Goal: Information Seeking & Learning: Learn about a topic

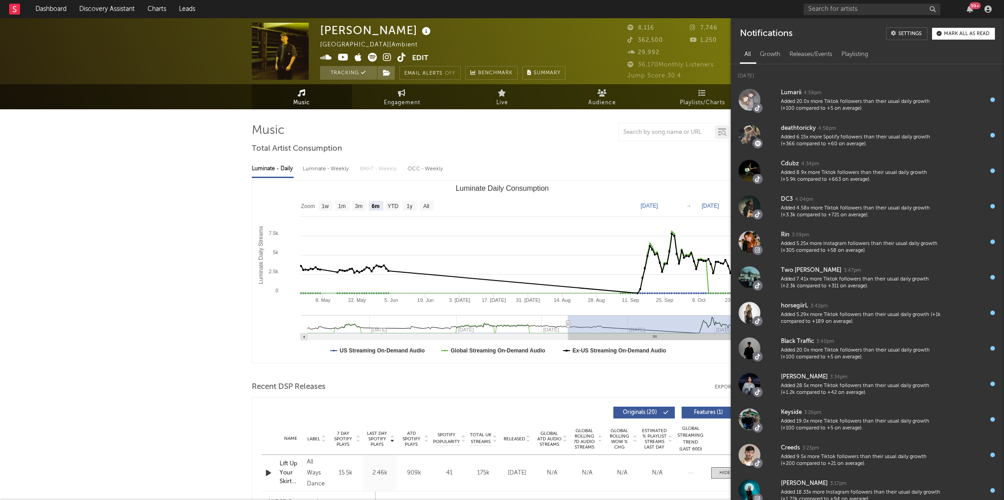
select select "6m"
select select "1w"
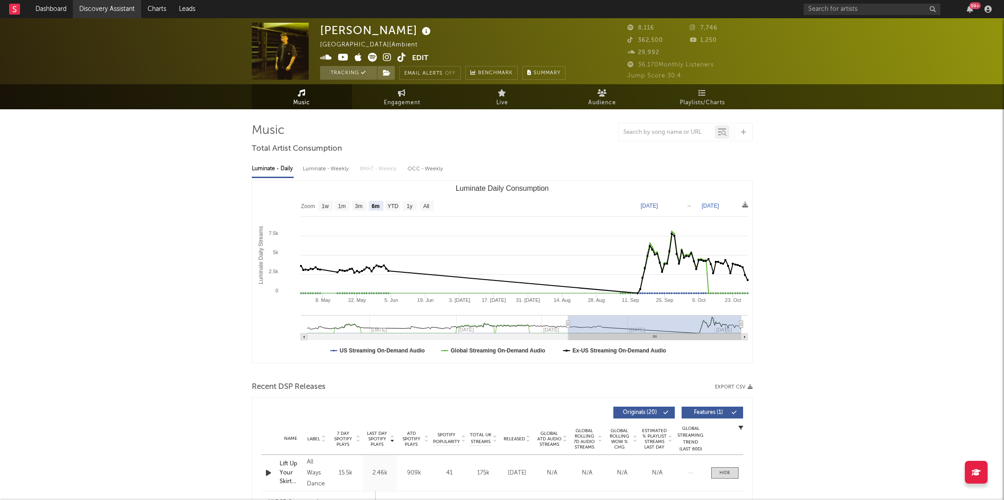
click at [101, 15] on link "Discovery Assistant" at bounding box center [107, 9] width 68 height 18
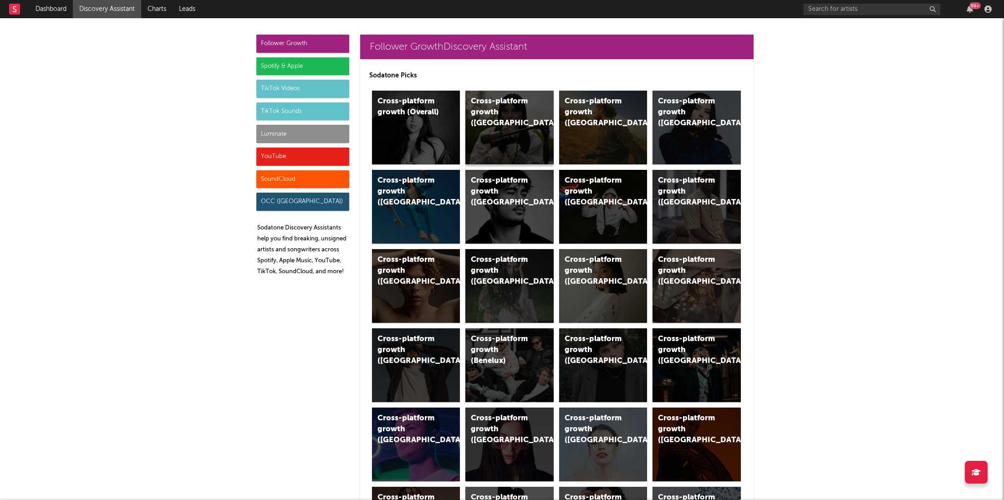
click at [514, 98] on div "Cross-platform growth ([GEOGRAPHIC_DATA])" at bounding box center [502, 112] width 62 height 33
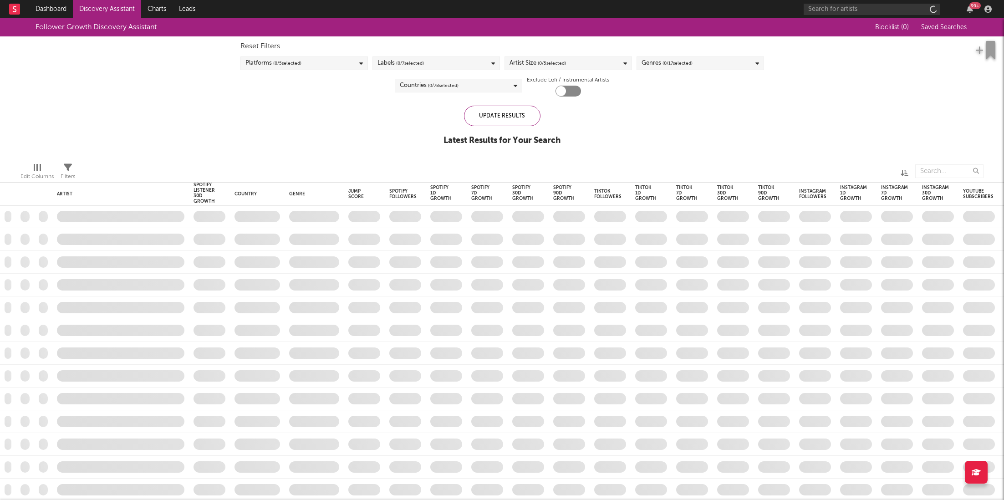
checkbox input "true"
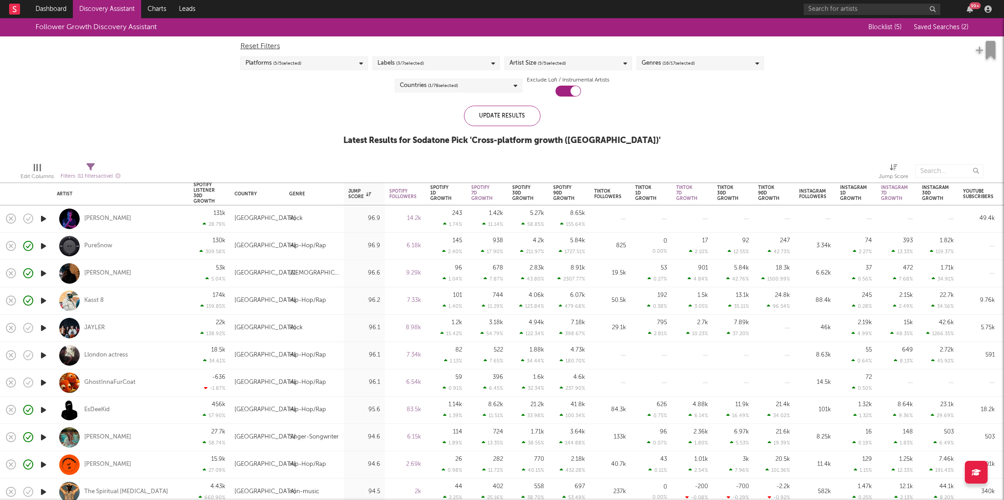
click at [971, 9] on div "99 +" at bounding box center [974, 5] width 11 height 7
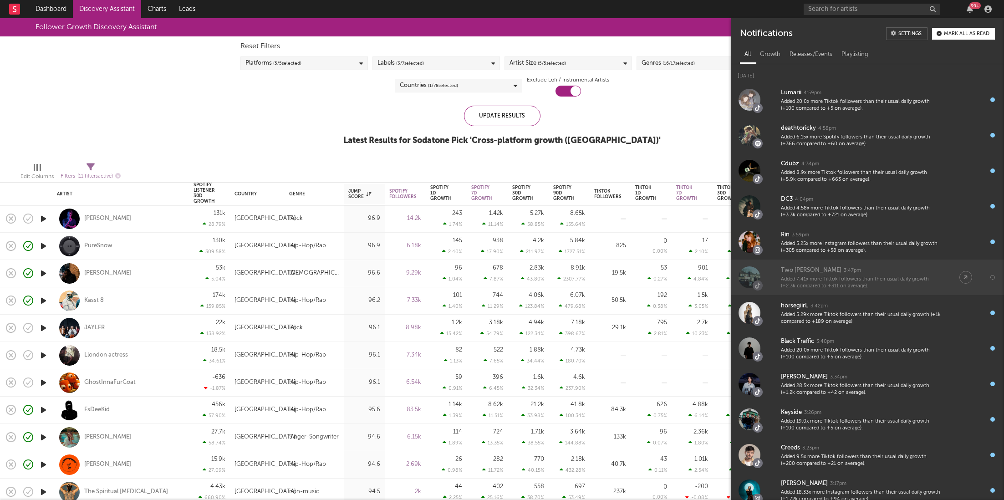
click at [825, 280] on div "Added 7.41x more Tiktok followers than their usual daily growth (+2.3k compared…" at bounding box center [861, 283] width 160 height 14
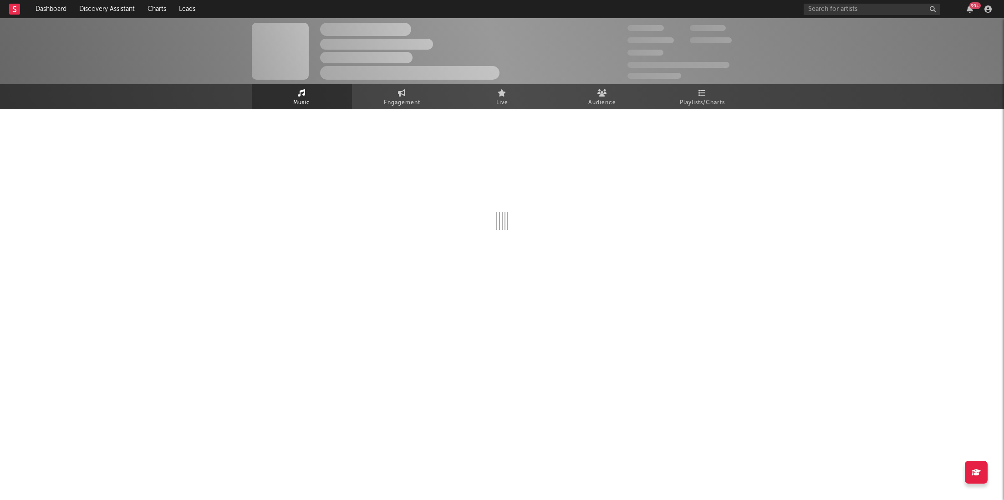
select select "1w"
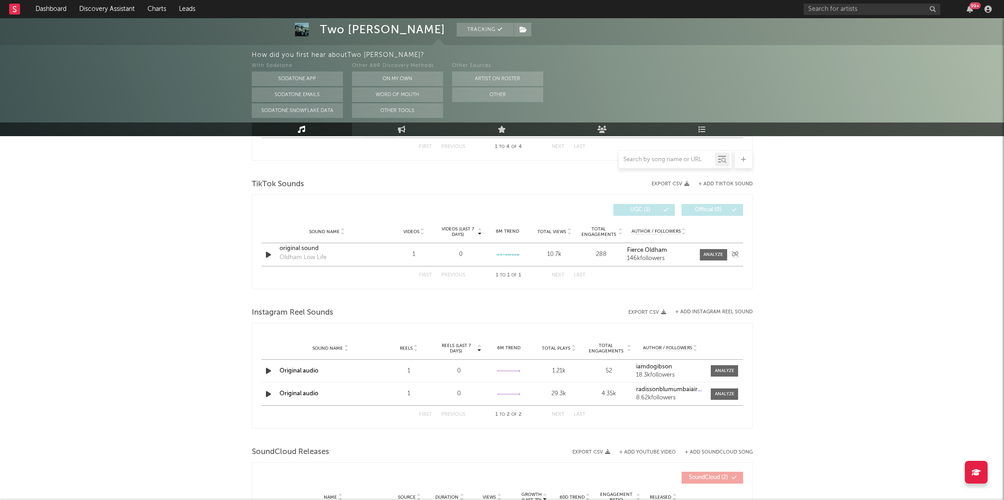
scroll to position [571, 0]
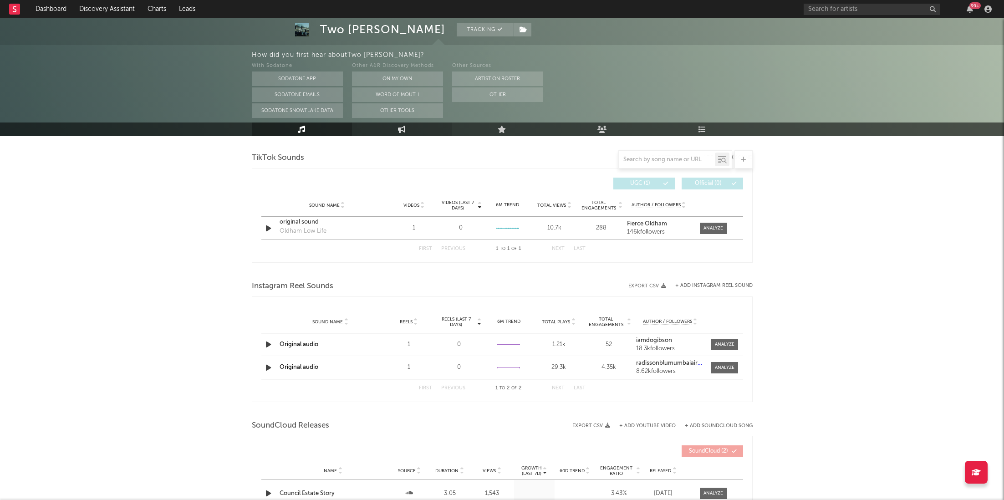
click at [402, 133] on link "Engagement" at bounding box center [402, 129] width 100 height 14
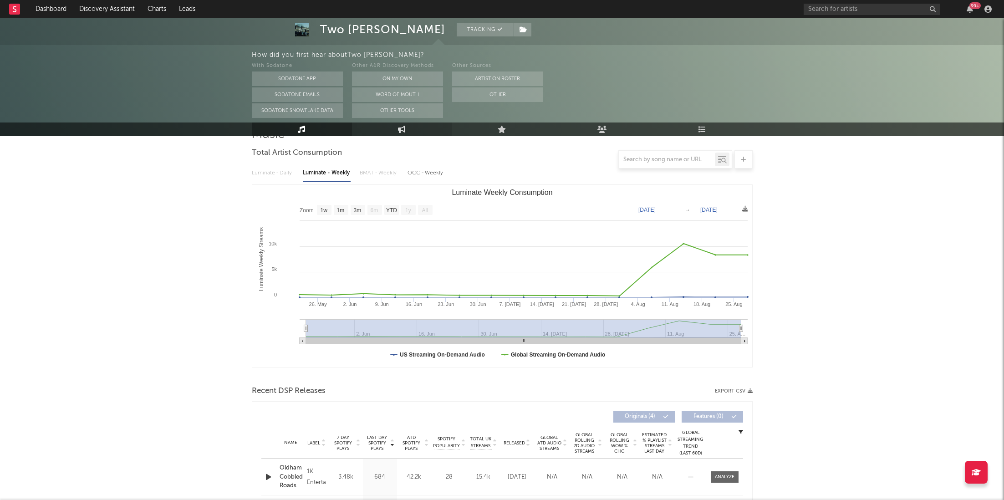
select select "1w"
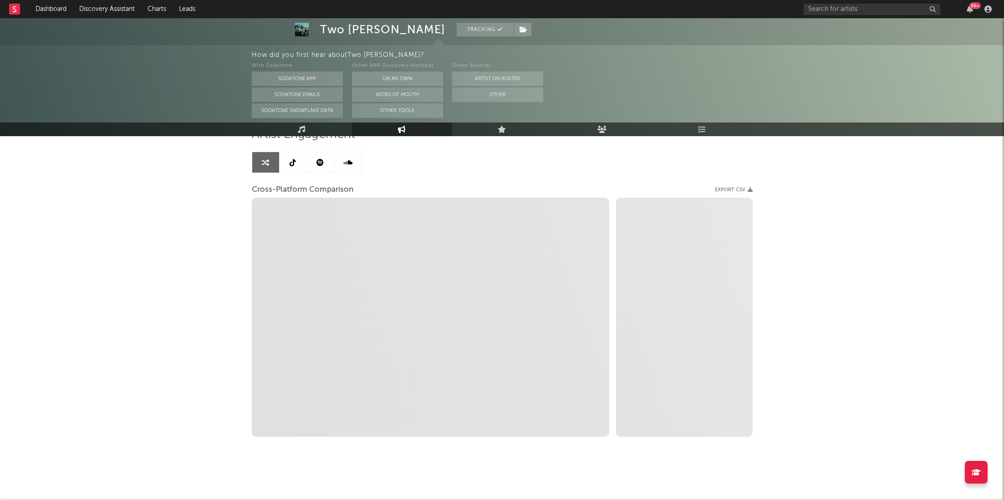
select select "1m"
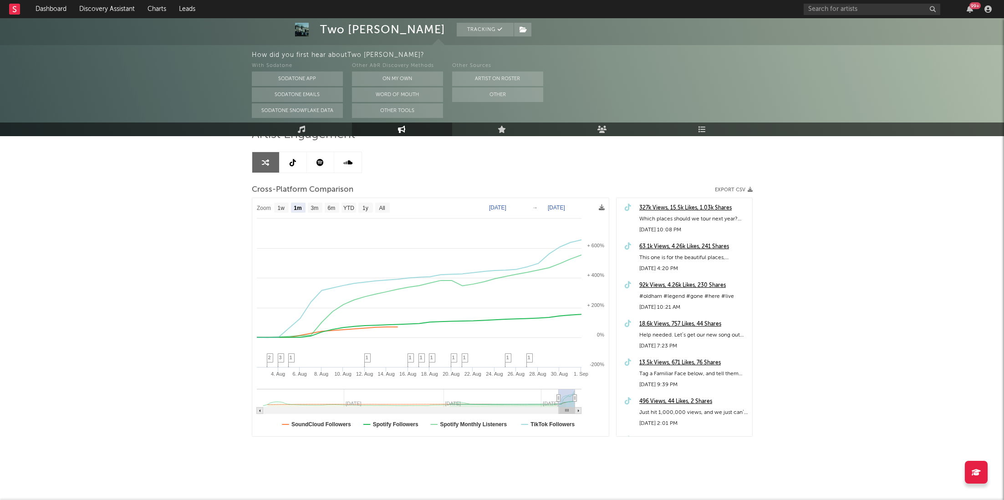
click at [685, 203] on div "327k Views, 15.5k Likes, 1.03k Shares" at bounding box center [693, 208] width 108 height 11
